Goal: Find specific page/section: Find specific page/section

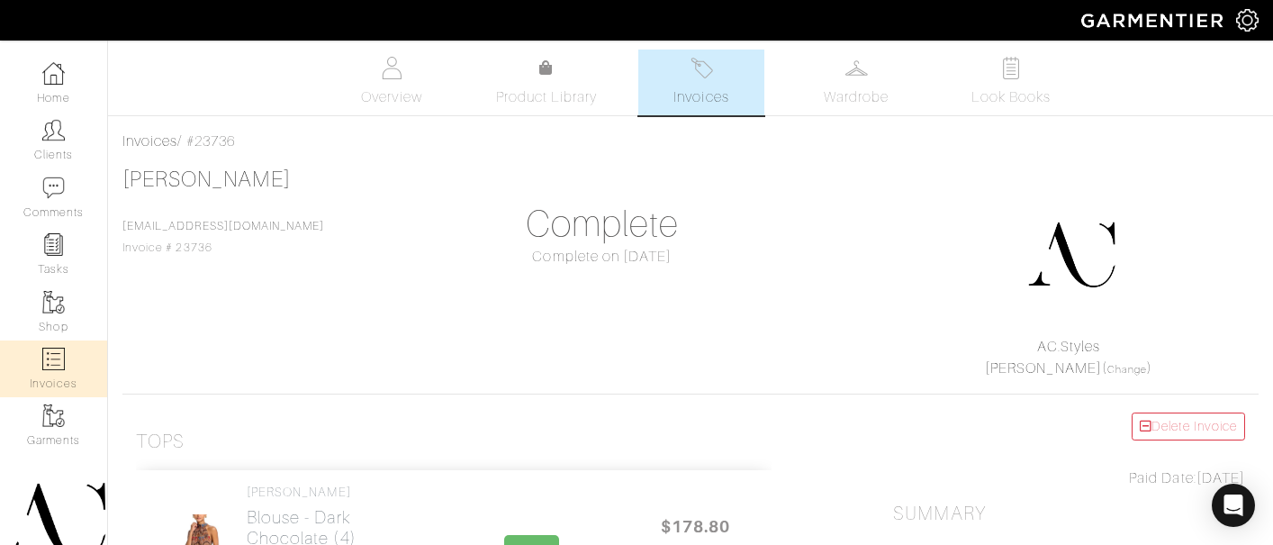
click at [61, 358] on img at bounding box center [53, 359] width 23 height 23
select select
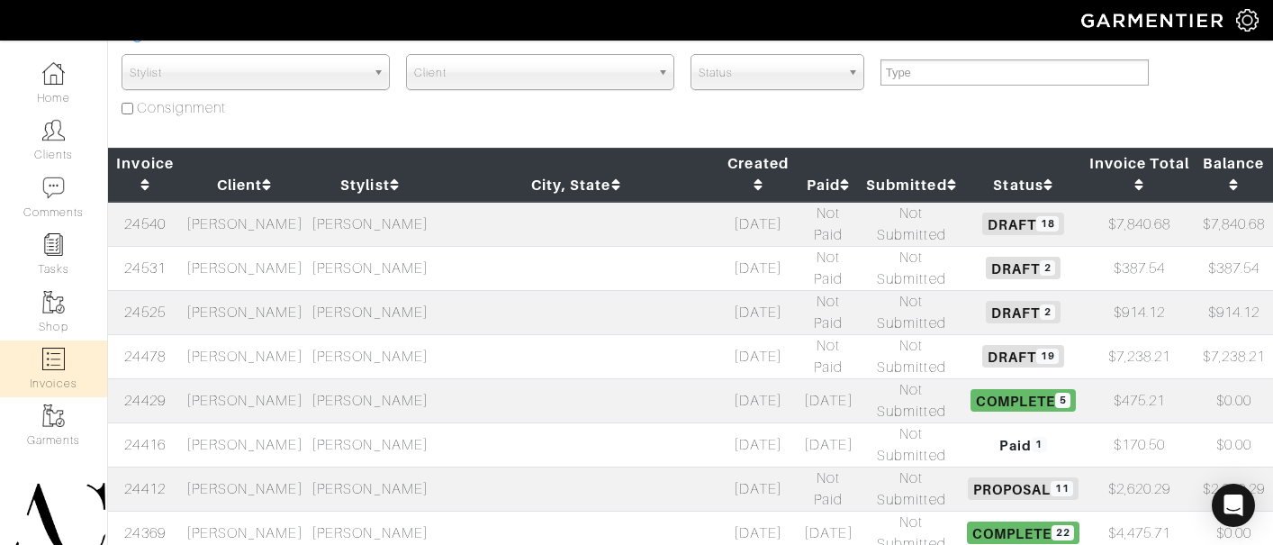
scroll to position [266, 0]
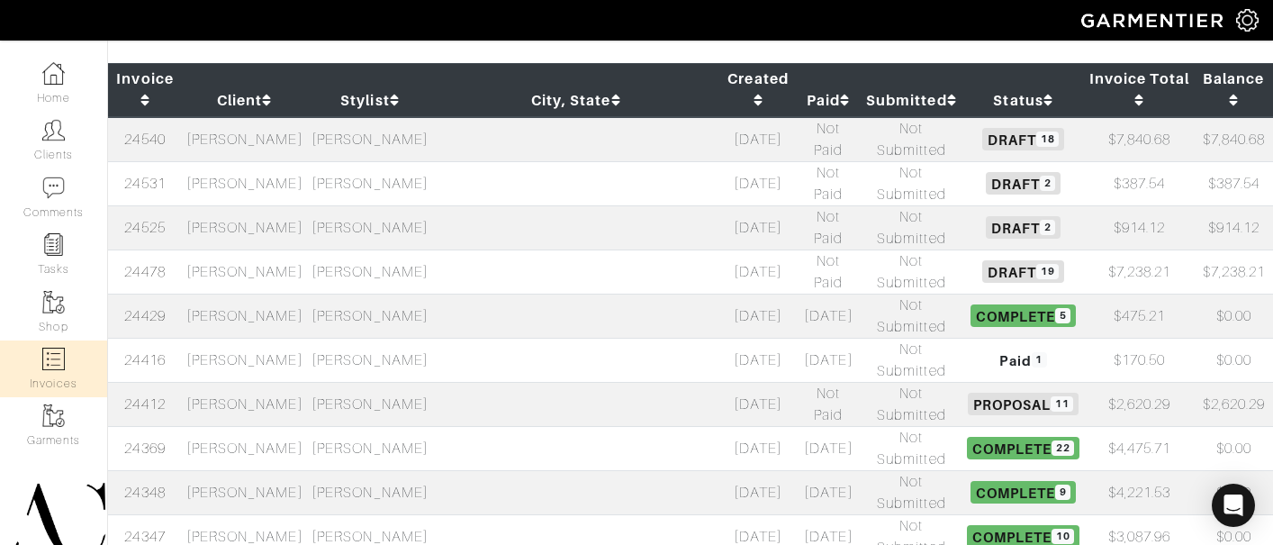
click at [286, 294] on td "[PERSON_NAME]" at bounding box center [244, 316] width 125 height 44
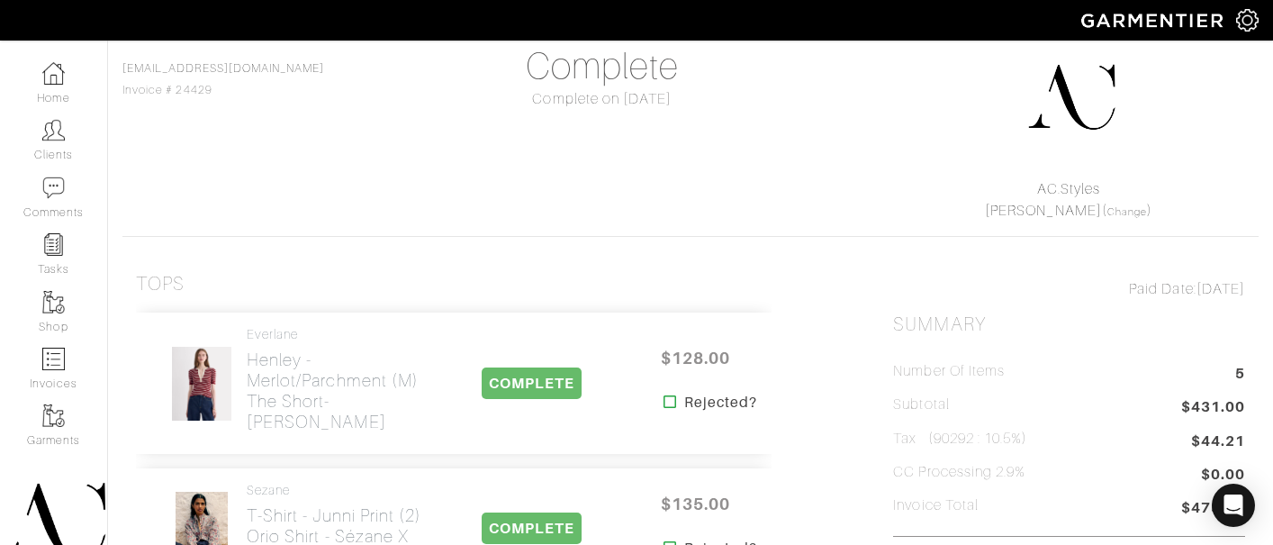
scroll to position [327, 0]
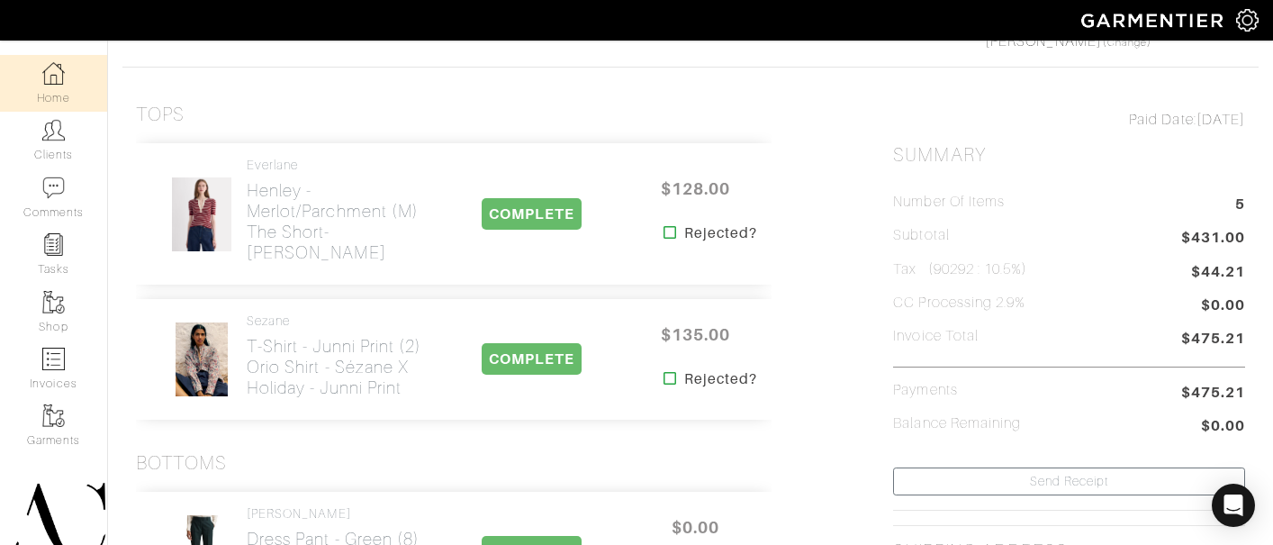
click at [59, 69] on img at bounding box center [53, 73] width 23 height 23
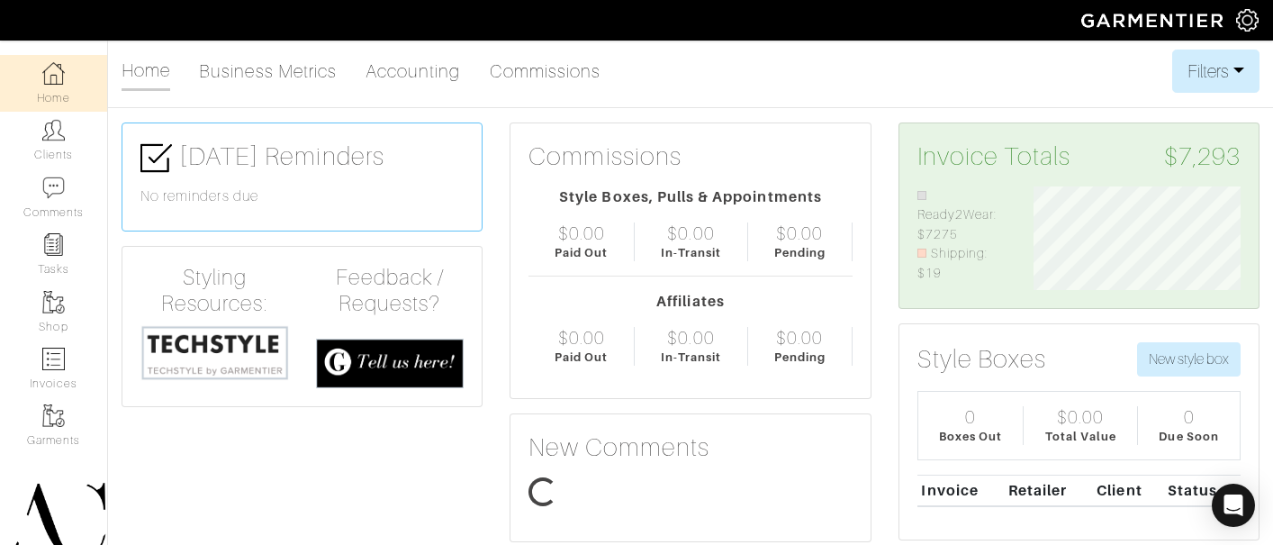
scroll to position [104, 233]
click at [57, 356] on img at bounding box center [53, 359] width 23 height 23
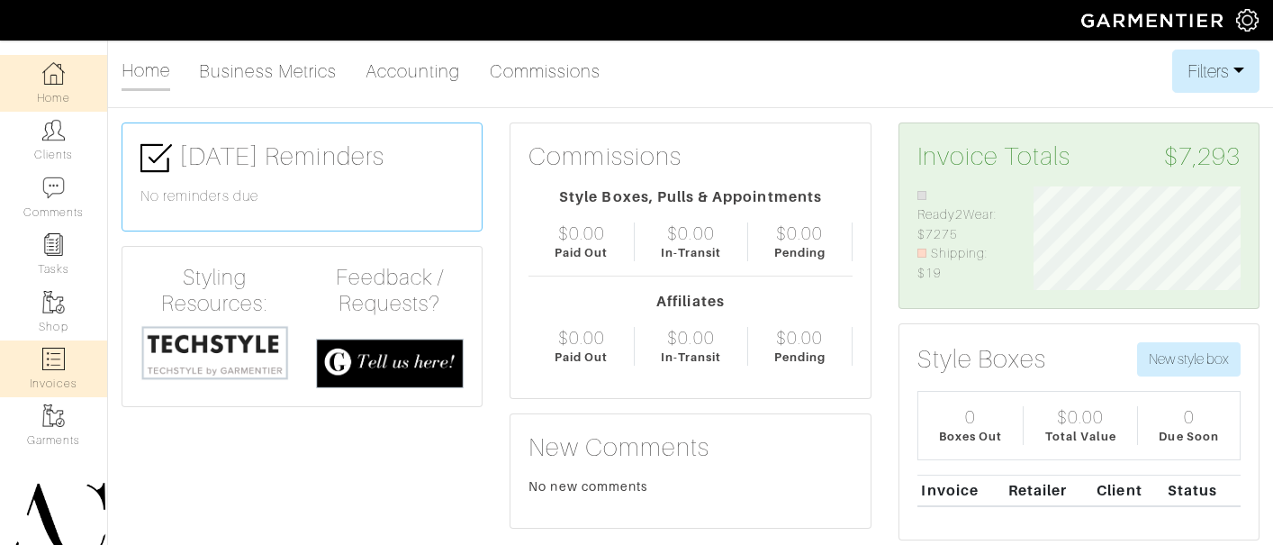
select select
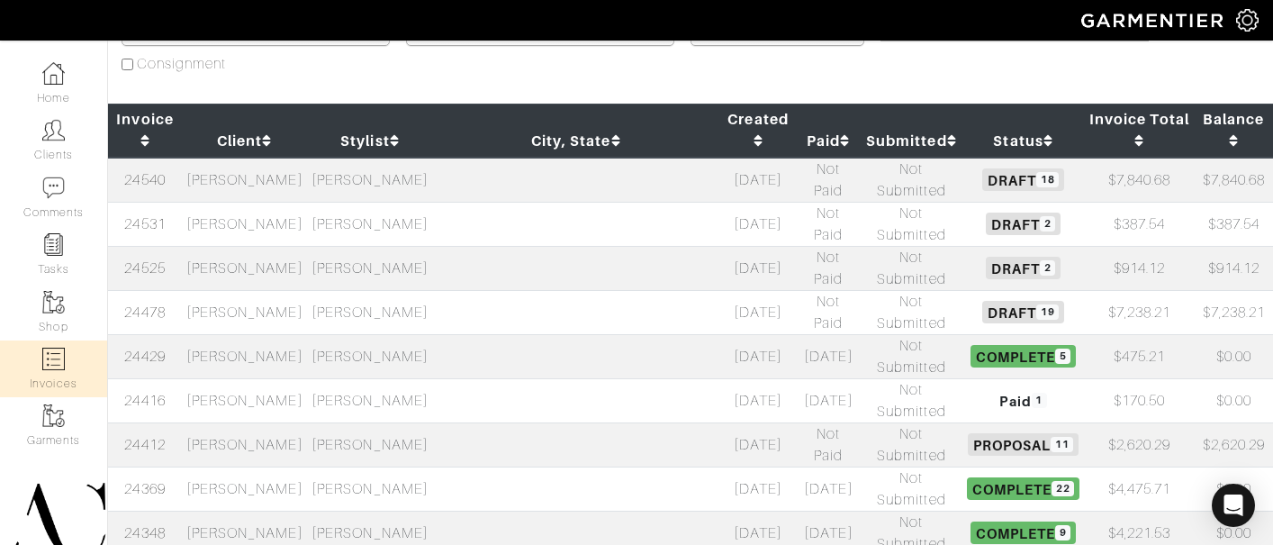
scroll to position [298, 0]
